Goal: Information Seeking & Learning: Learn about a topic

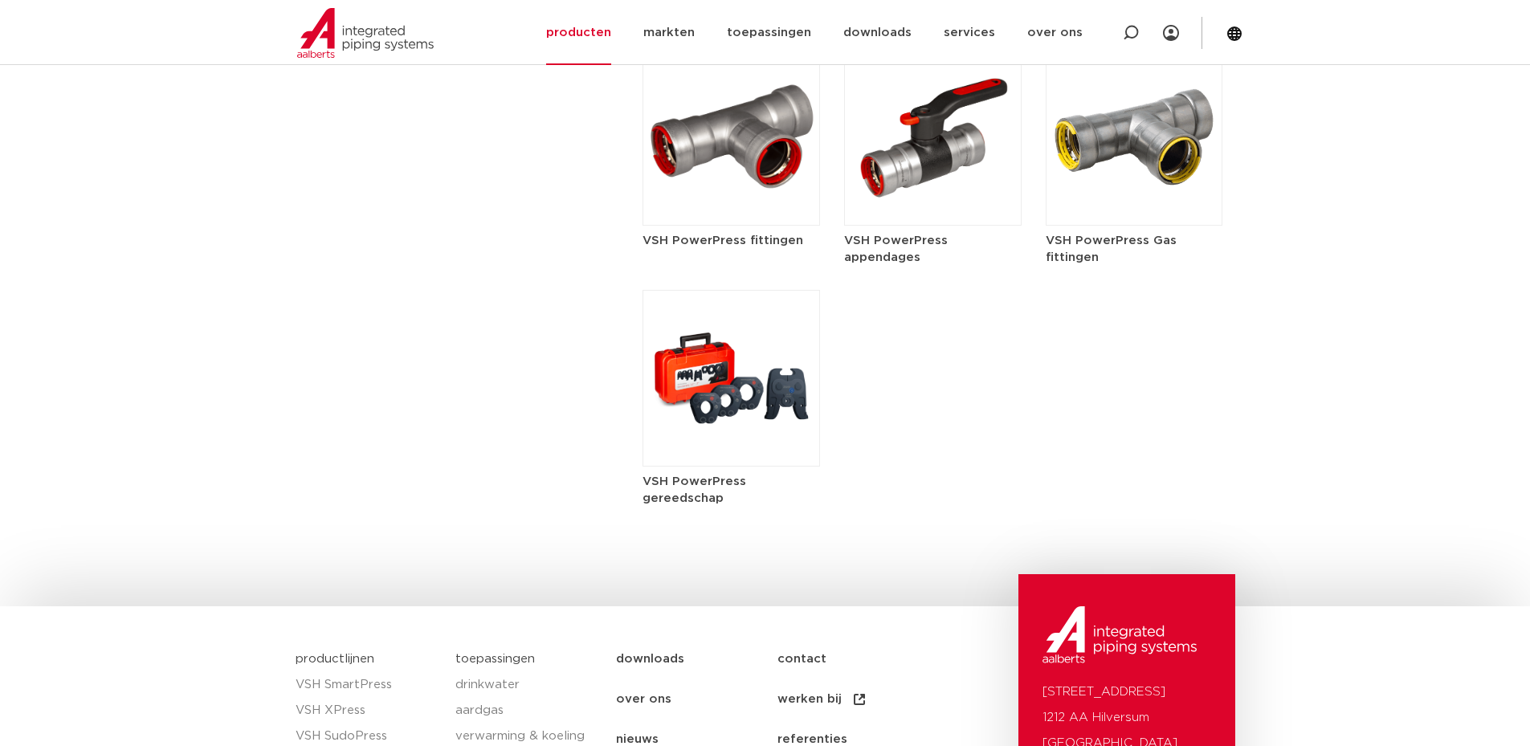
scroll to position [1731, 0]
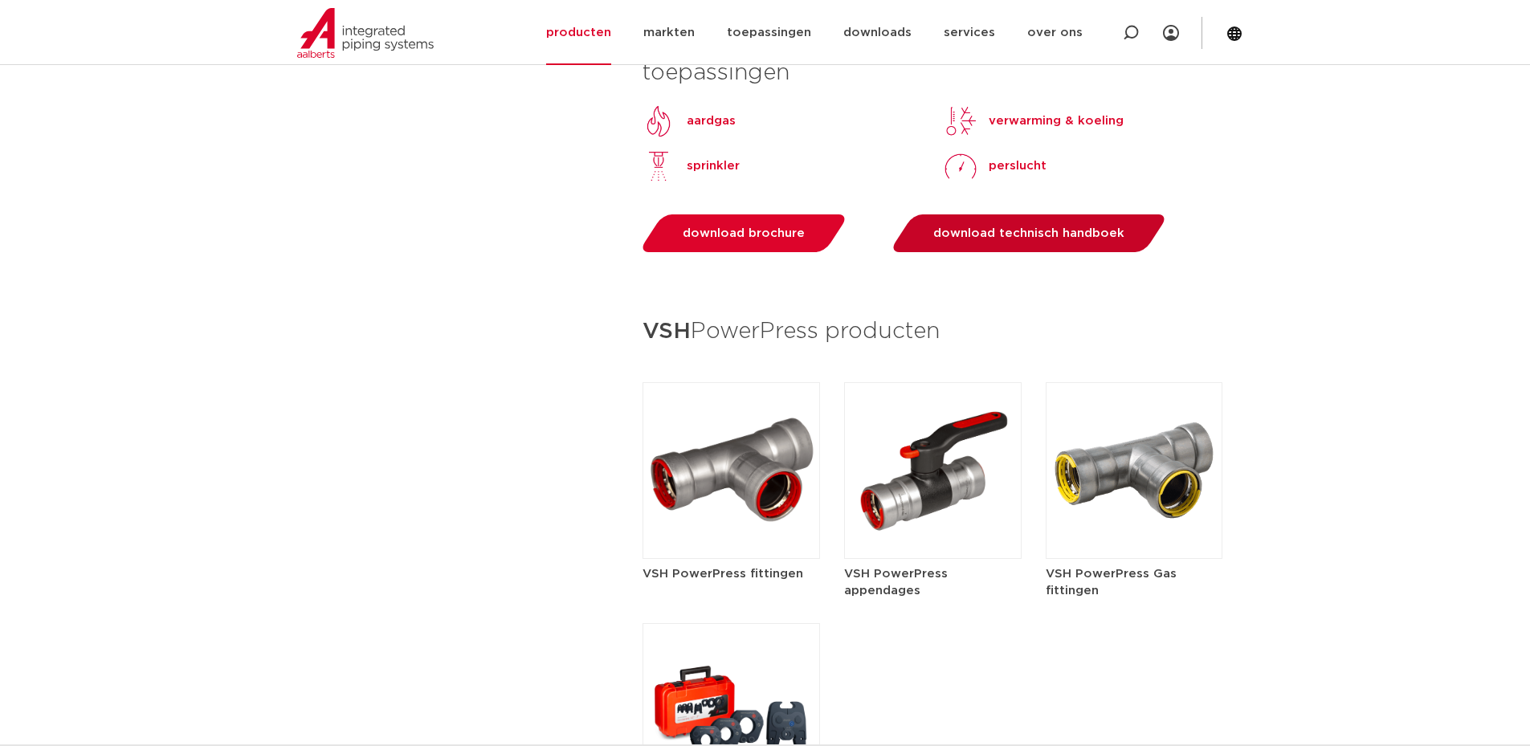
click at [1051, 241] on link "download technisch handboek" at bounding box center [1028, 233] width 280 height 38
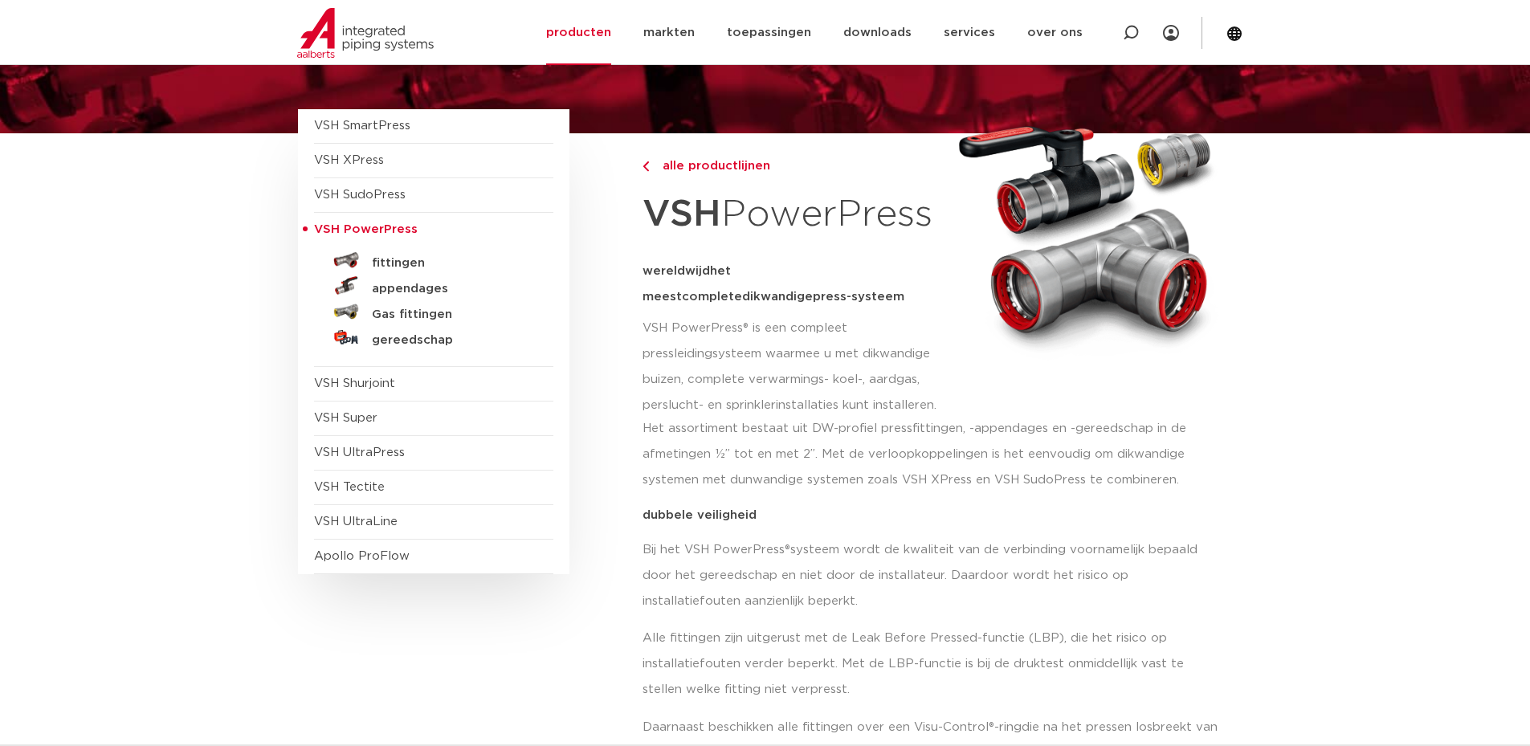
scroll to position [0, 0]
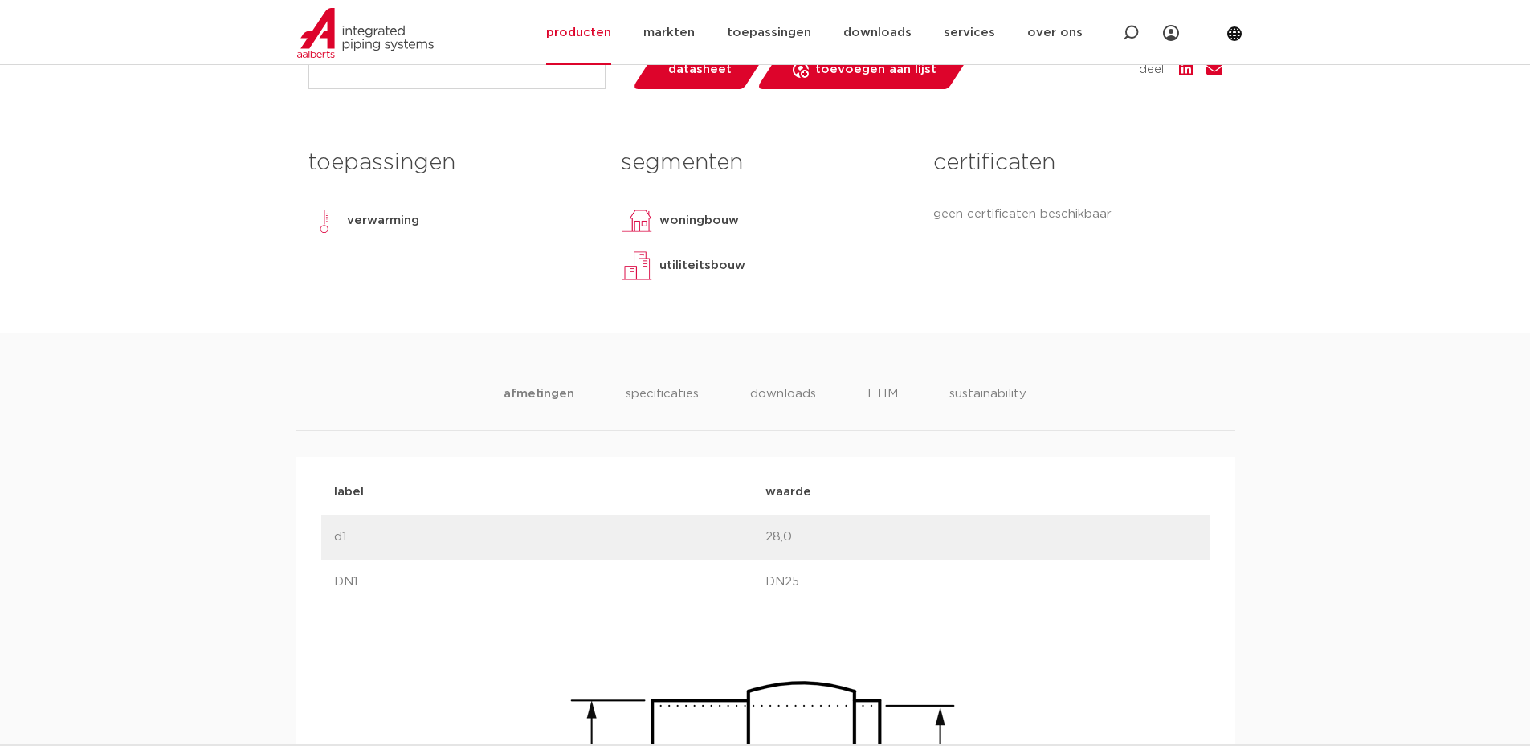
scroll to position [642, 0]
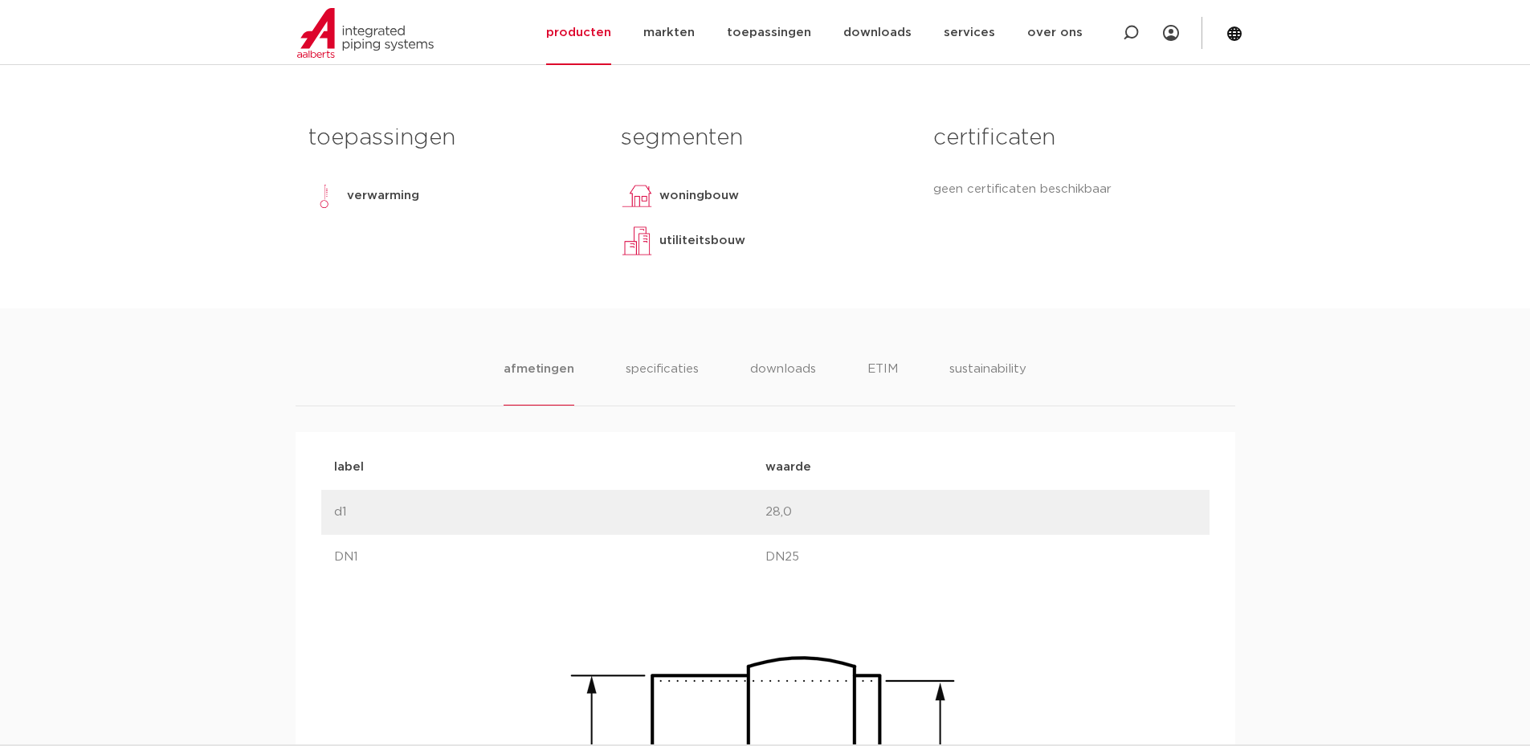
drag, startPoint x: 773, startPoint y: 376, endPoint x: 593, endPoint y: 380, distance: 179.9
click at [637, 380] on ul "afmetingen specificaties downloads ETIM sustainability" at bounding box center [764, 383] width 522 height 46
click at [675, 378] on li "specificaties" at bounding box center [661, 383] width 77 height 46
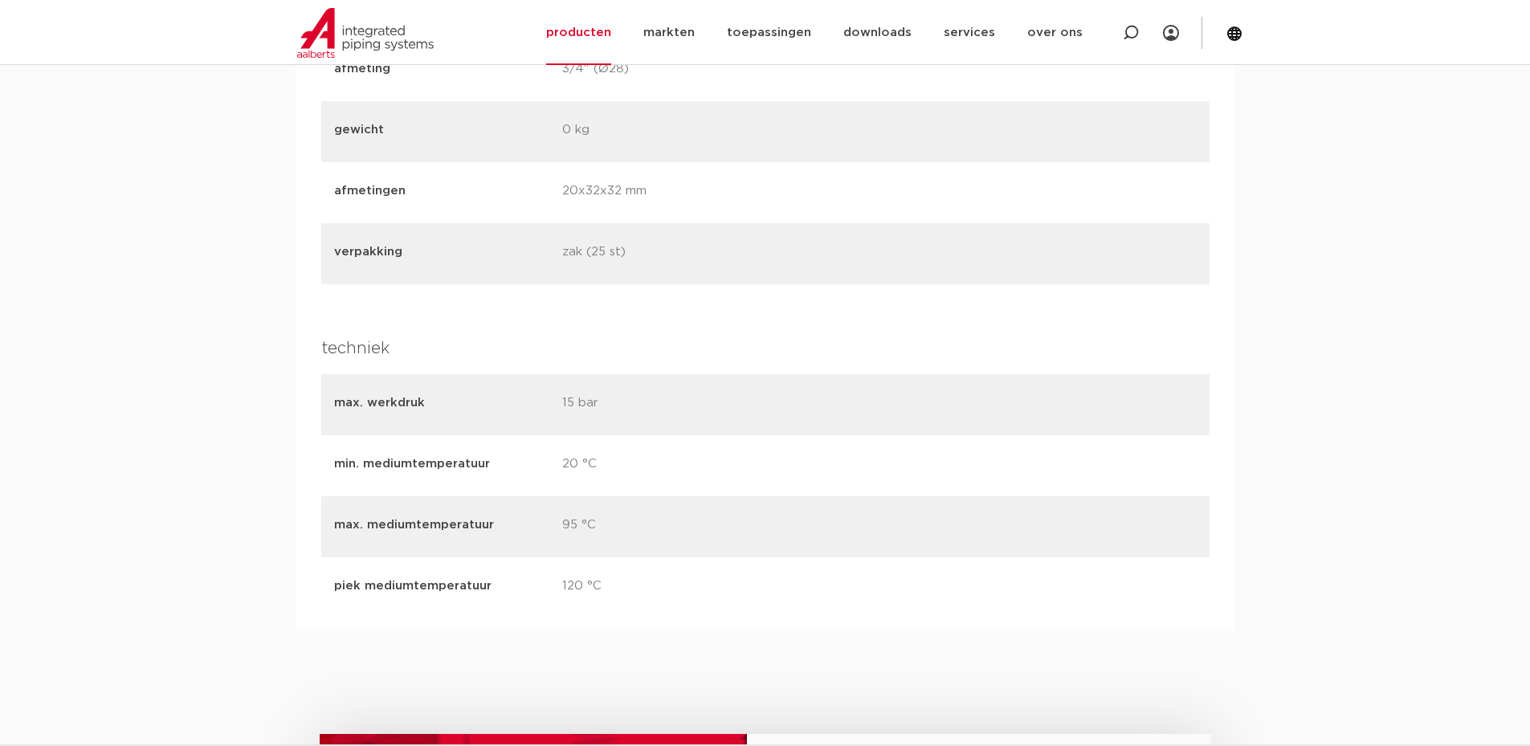
scroll to position [2329, 0]
drag, startPoint x: 679, startPoint y: 408, endPoint x: 541, endPoint y: 399, distance: 137.6
click at [541, 399] on div "max. werkdruk 15 bar" at bounding box center [765, 401] width 888 height 61
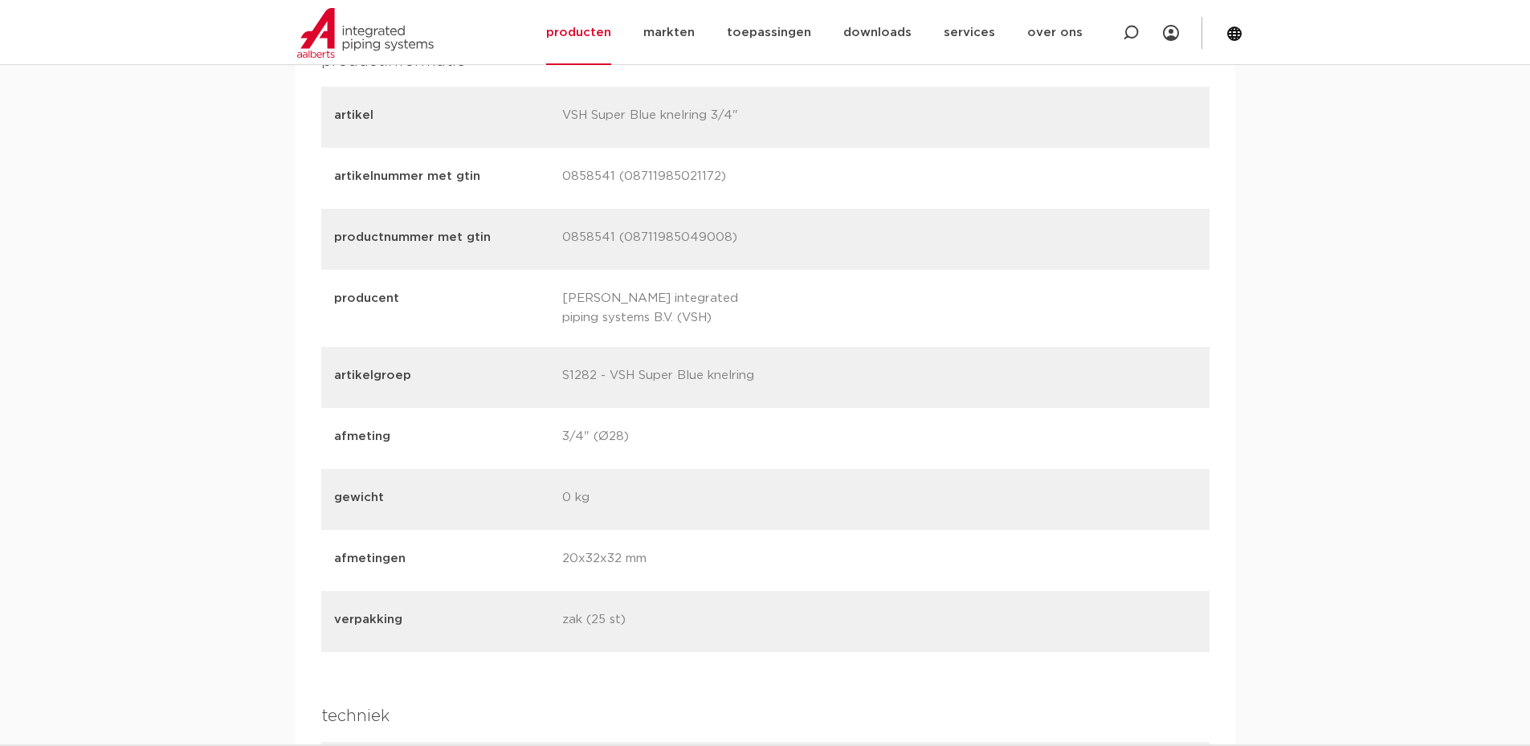
scroll to position [2248, 0]
